Goal: Download file/media

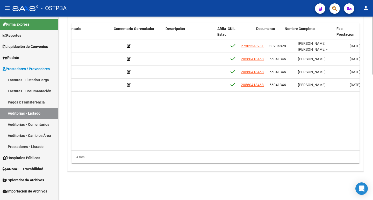
scroll to position [0, 180]
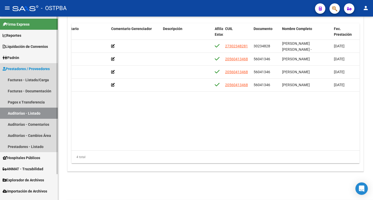
click at [14, 112] on link "Auditorías - Listado" at bounding box center [29, 113] width 58 height 11
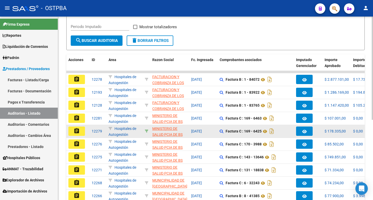
scroll to position [142, 0]
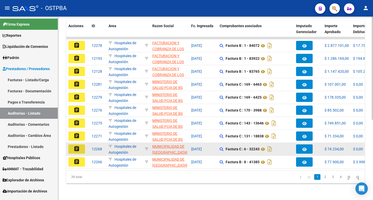
click at [80, 145] on button "assignment" at bounding box center [76, 148] width 17 height 9
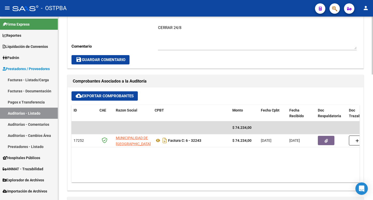
scroll to position [207, 0]
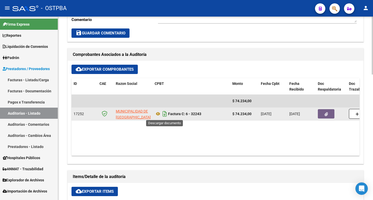
click at [164, 113] on icon "Descargar documento" at bounding box center [164, 114] width 7 height 8
click at [329, 114] on button "button" at bounding box center [326, 113] width 17 height 9
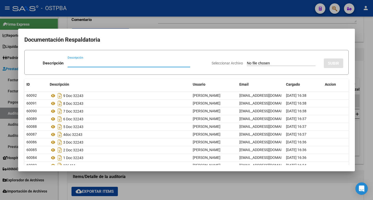
scroll to position [24, 0]
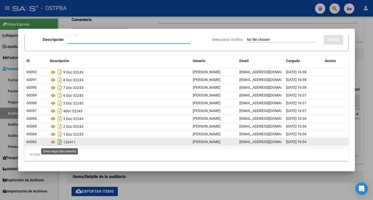
click at [60, 142] on icon "Descargar documento" at bounding box center [59, 142] width 7 height 8
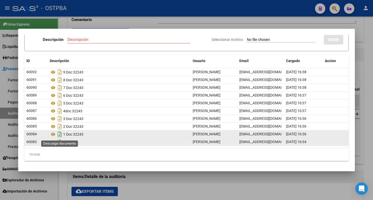
click at [59, 134] on icon "Descargar documento" at bounding box center [59, 134] width 7 height 8
click at [213, 21] on div at bounding box center [186, 100] width 373 height 200
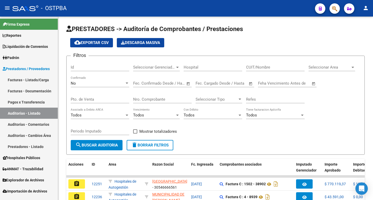
scroll to position [117, 0]
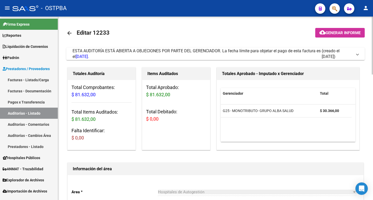
scroll to position [0, 212]
